Goal: Browse casually

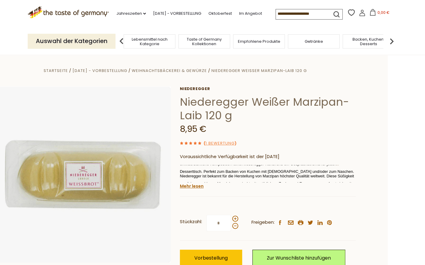
click at [258, 41] on font "Empfohlene Produkte" at bounding box center [259, 42] width 42 height 6
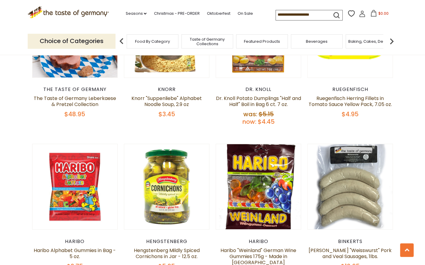
scroll to position [572, 0]
